Goal: Find specific page/section: Find specific page/section

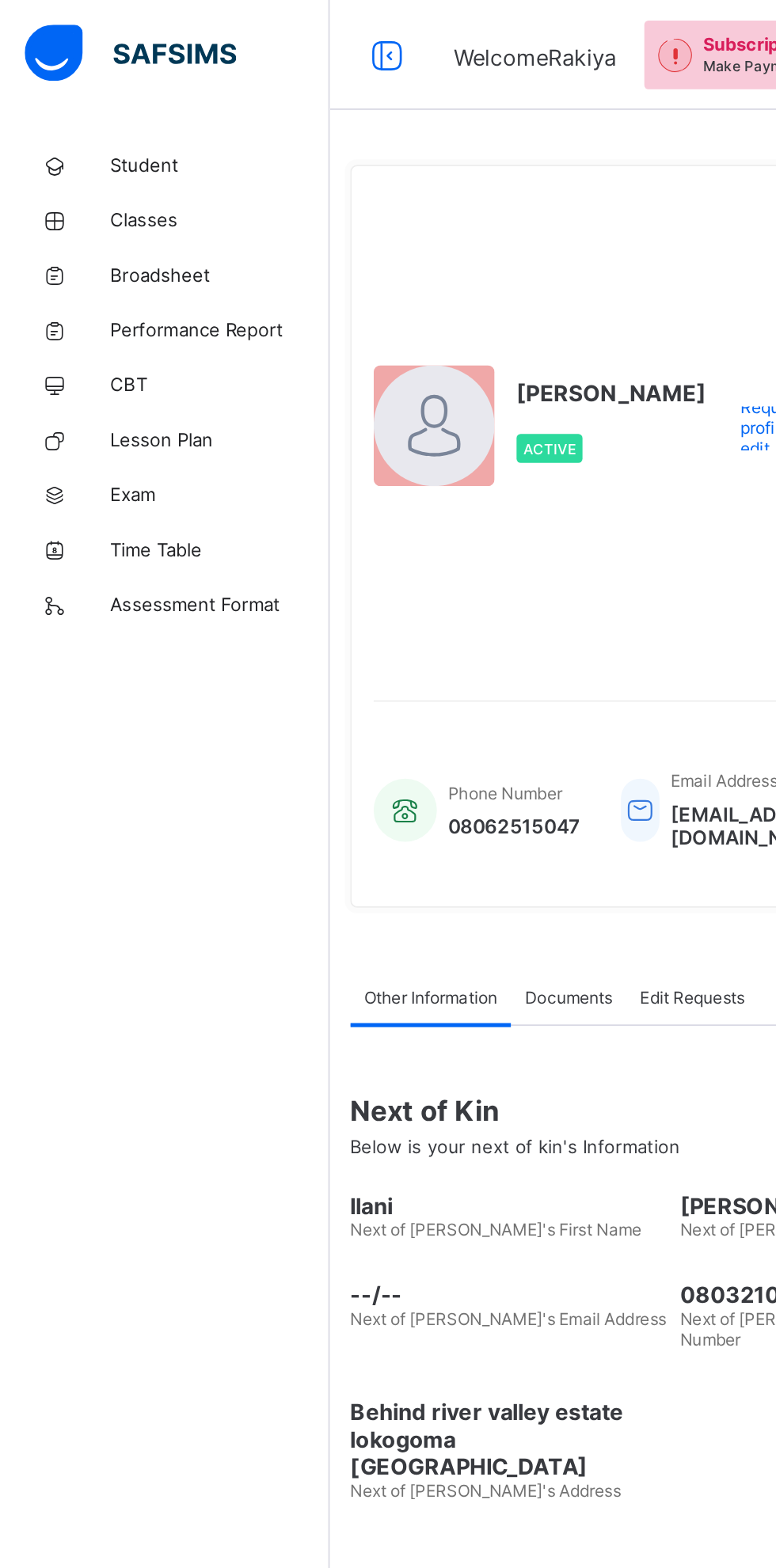
click at [92, 132] on span "Classes" at bounding box center [126, 126] width 127 height 12
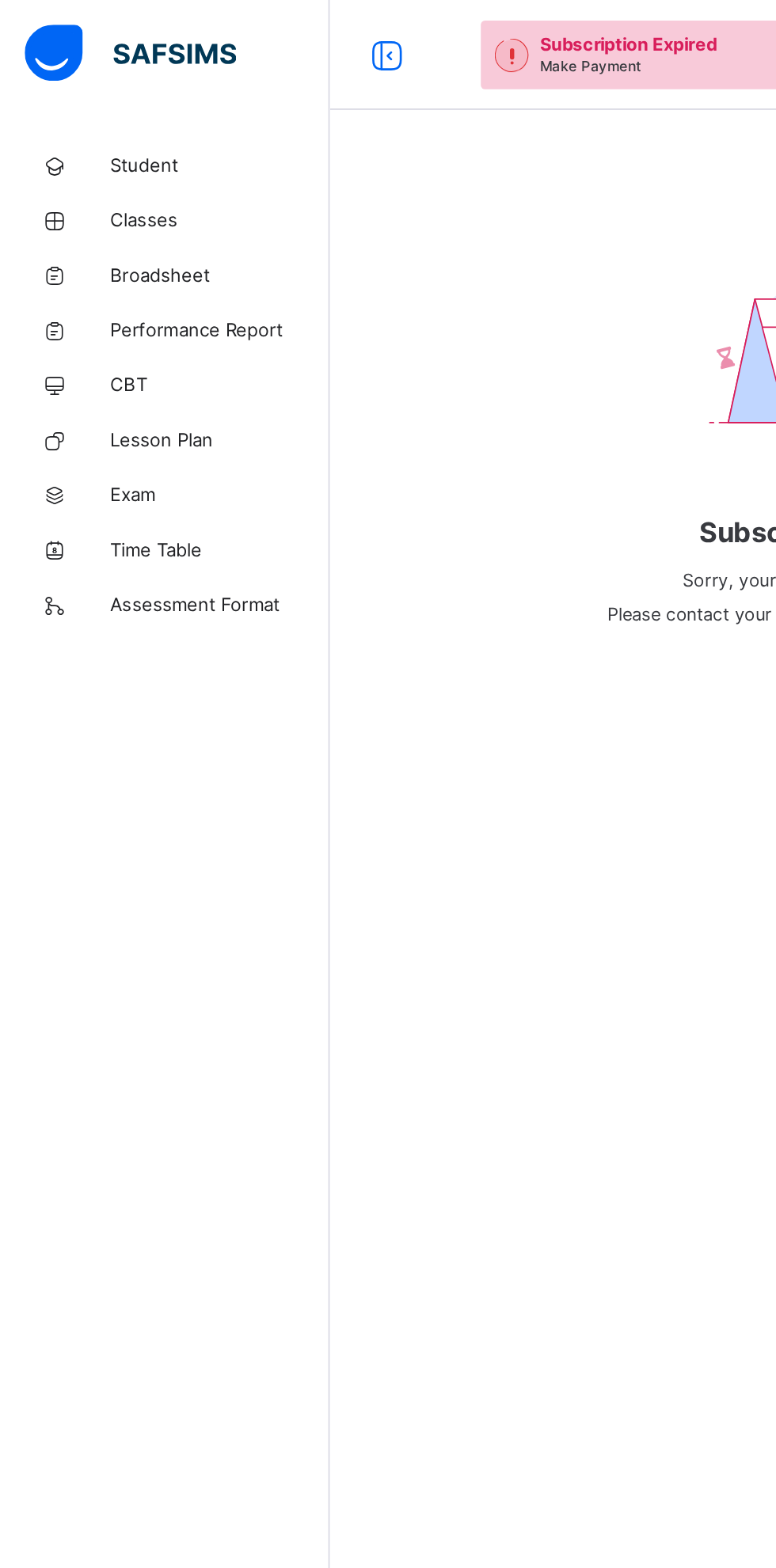
click at [78, 131] on span "Classes" at bounding box center [126, 126] width 127 height 12
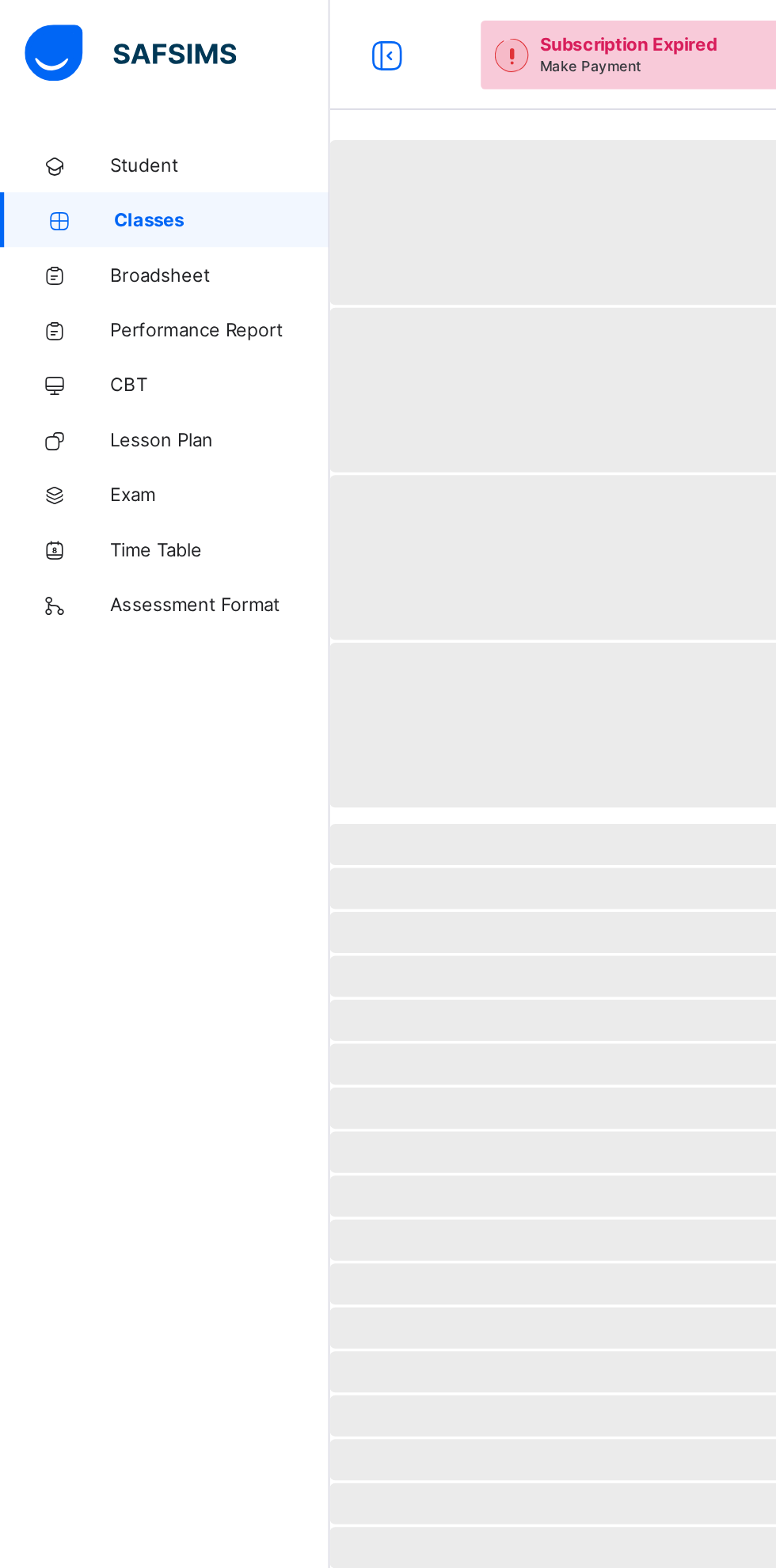
click at [81, 120] on span "Classes" at bounding box center [128, 126] width 124 height 12
